Goal: Find specific page/section: Find specific page/section

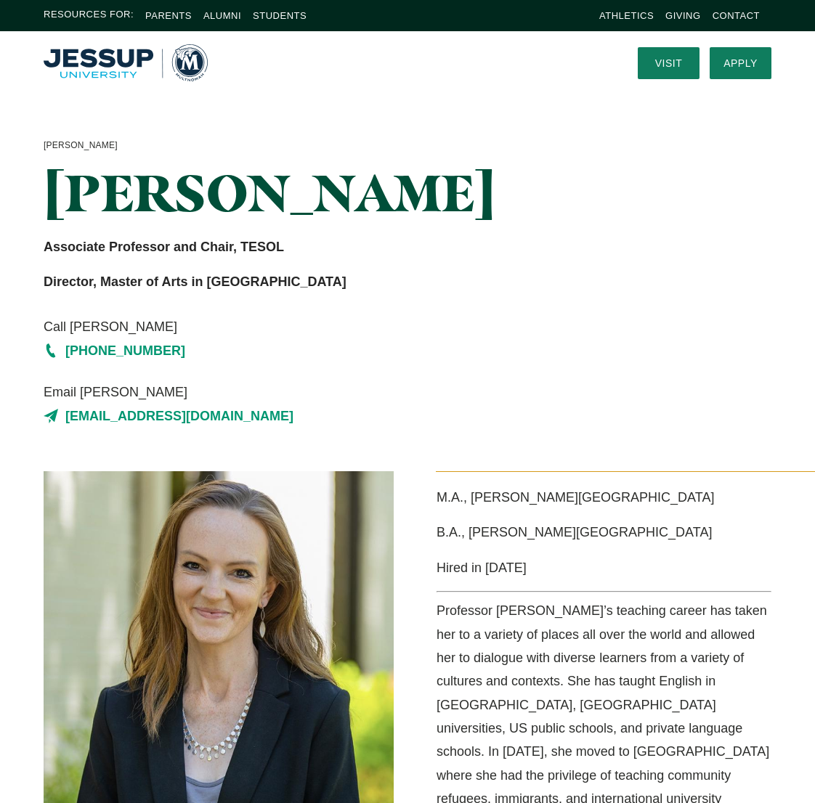
click at [113, 67] on img "Home" at bounding box center [126, 62] width 164 height 36
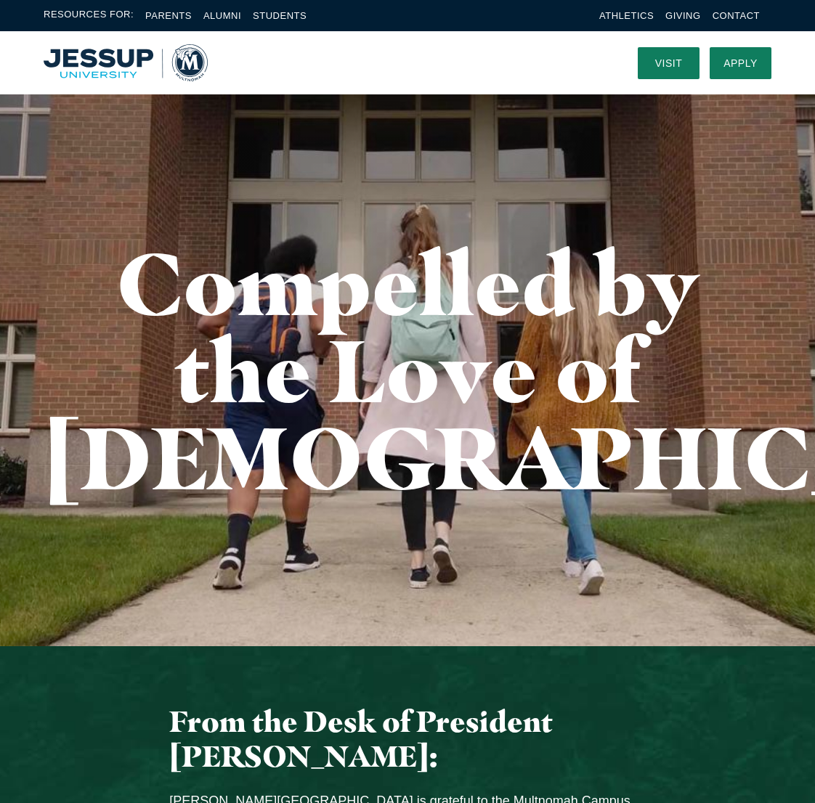
click at [121, 68] on img "Home" at bounding box center [126, 62] width 164 height 36
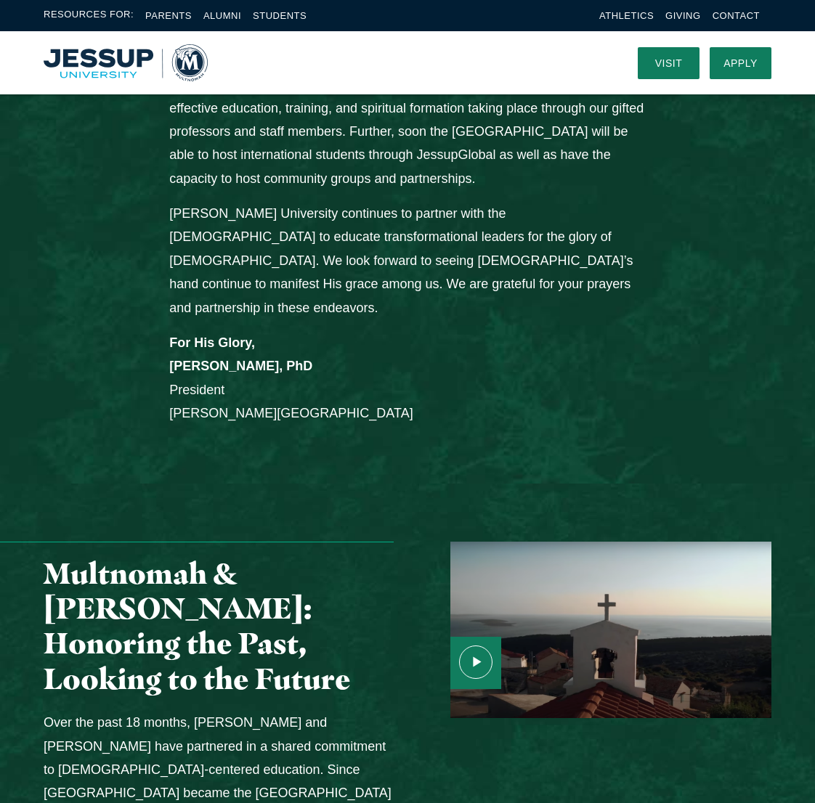
scroll to position [1421, 0]
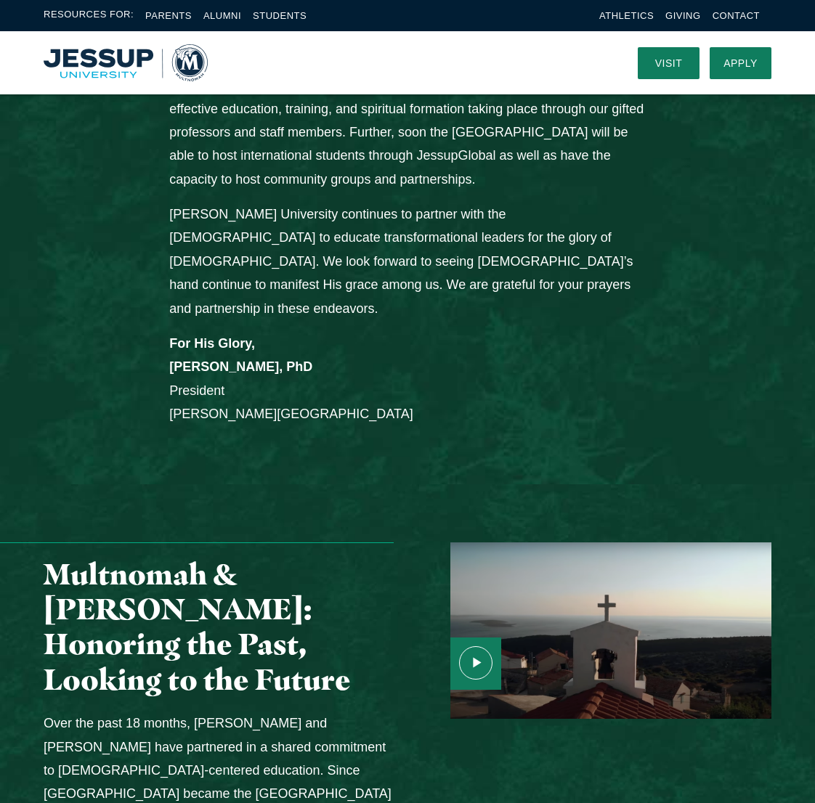
click at [175, 344] on p "For His Glory, [PERSON_NAME], PhD President [PERSON_NAME] University" at bounding box center [407, 379] width 476 height 94
drag, startPoint x: 171, startPoint y: 344, endPoint x: 243, endPoint y: 345, distance: 72.6
click at [283, 340] on p "For His Glory, [PERSON_NAME], PhD President [PERSON_NAME] University" at bounding box center [407, 379] width 476 height 94
drag, startPoint x: 288, startPoint y: 349, endPoint x: 144, endPoint y: 343, distance: 144.0
